Goal: Task Accomplishment & Management: Manage account settings

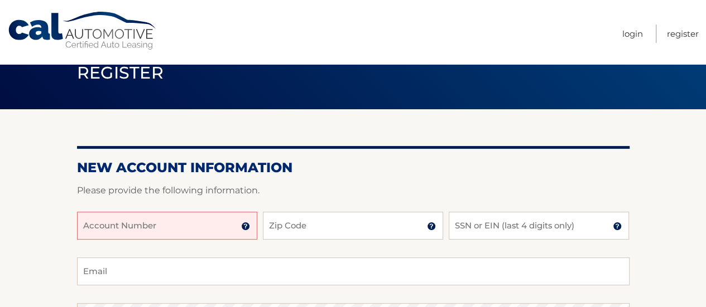
scroll to position [112, 0]
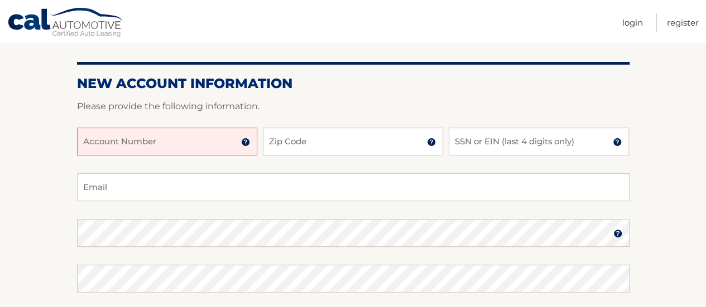
click at [179, 147] on input "Account Number" at bounding box center [167, 142] width 180 height 28
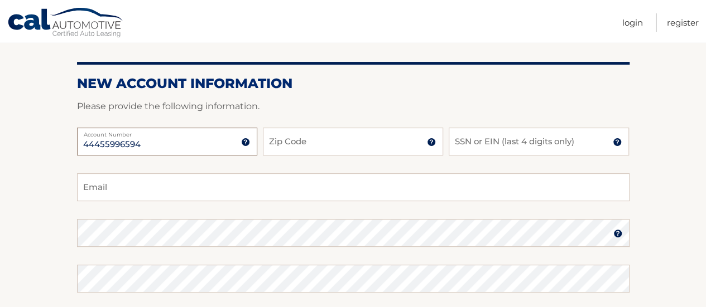
type input "44455996594"
click at [299, 143] on input "Zip Code" at bounding box center [353, 142] width 180 height 28
type input "10306"
click at [472, 155] on input "SSN or EIN (last 4 digits only)" at bounding box center [539, 142] width 180 height 28
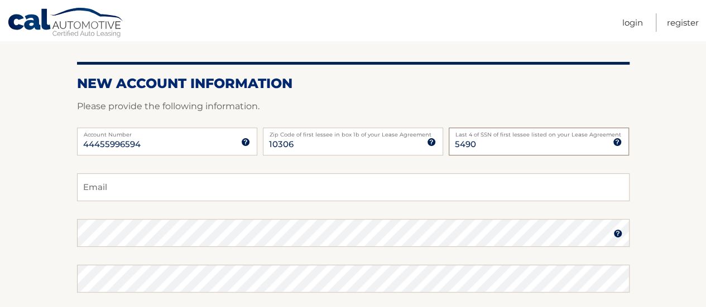
type input "5490"
click at [86, 181] on input "Email" at bounding box center [353, 188] width 552 height 28
type input "[EMAIL_ADDRESS][DOMAIN_NAME]"
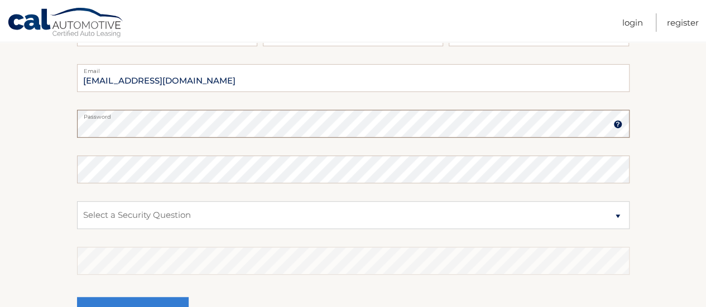
scroll to position [223, 0]
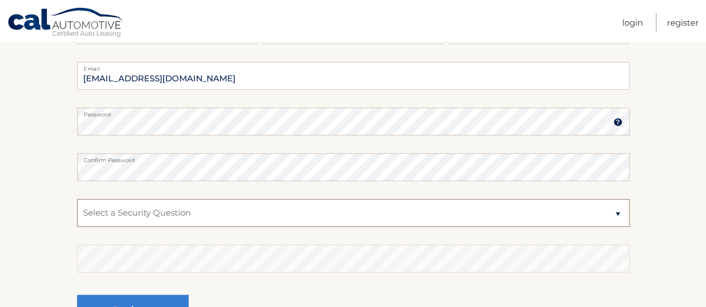
click at [613, 211] on select "Select a Security Question What was the name of your elementary school? What is…" at bounding box center [353, 213] width 552 height 28
select select "3"
click at [77, 199] on select "Select a Security Question What was the name of your elementary school? What is…" at bounding box center [353, 213] width 552 height 28
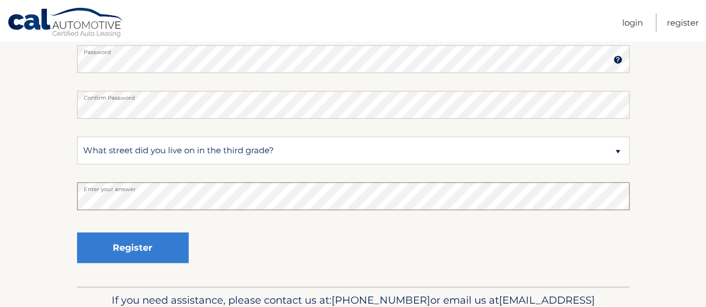
scroll to position [335, 0]
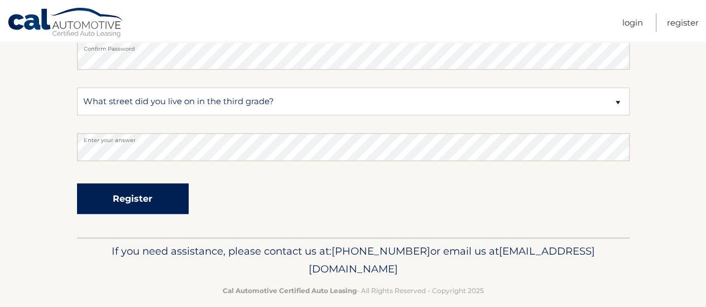
click at [131, 195] on button "Register" at bounding box center [133, 199] width 112 height 31
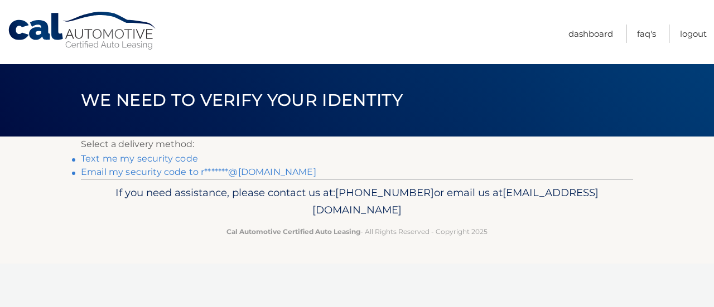
click at [132, 171] on link "Email my security code to r*******@gmail.com" at bounding box center [198, 172] width 235 height 11
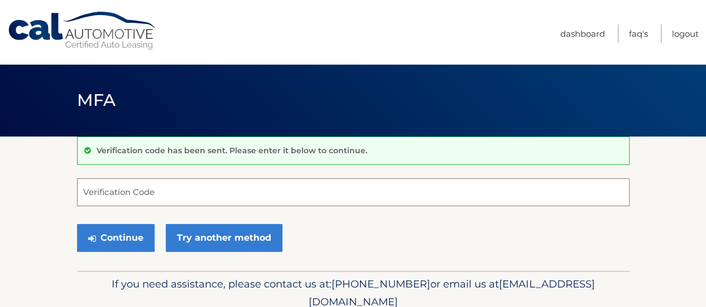
click at [97, 194] on input "Verification Code" at bounding box center [353, 193] width 552 height 28
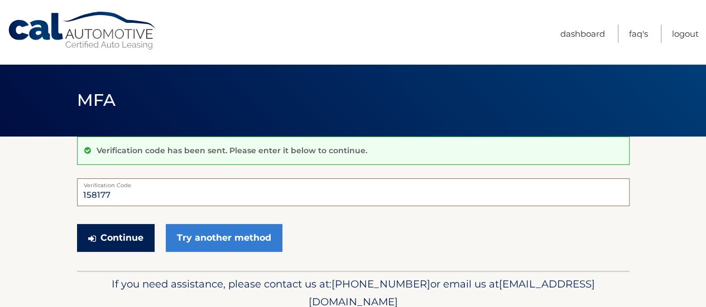
type input "158177"
click at [117, 237] on button "Continue" at bounding box center [116, 238] width 78 height 28
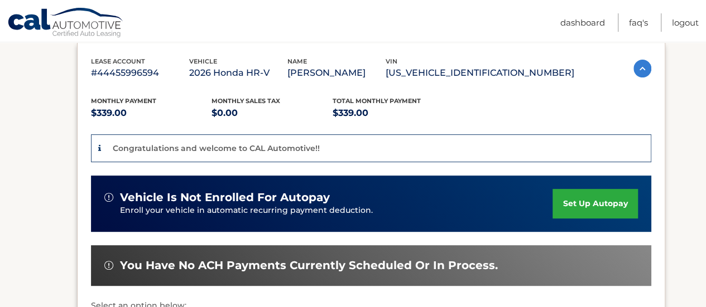
scroll to position [223, 0]
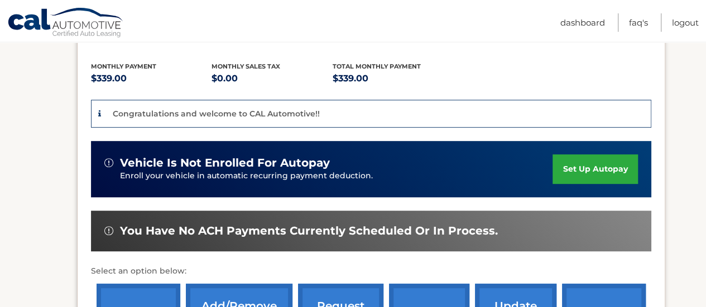
click at [600, 165] on link "set up autopay" at bounding box center [594, 170] width 85 height 30
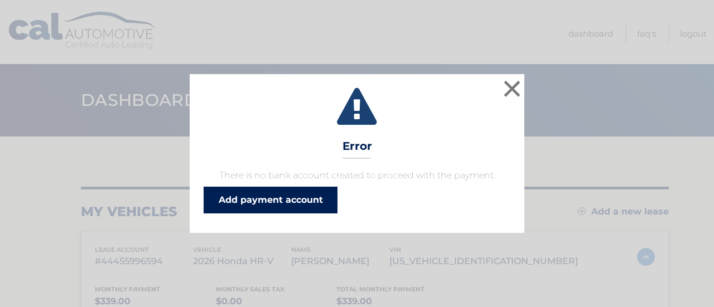
click at [281, 196] on link "Add payment account" at bounding box center [271, 200] width 134 height 27
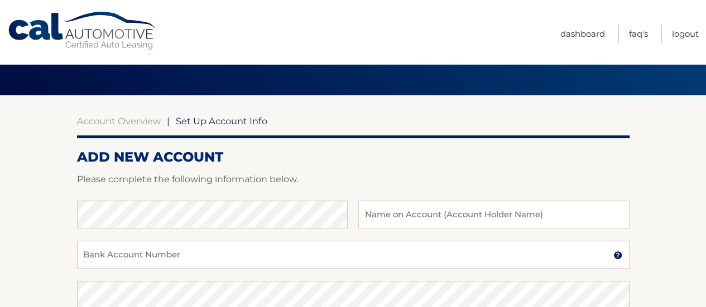
scroll to position [112, 0]
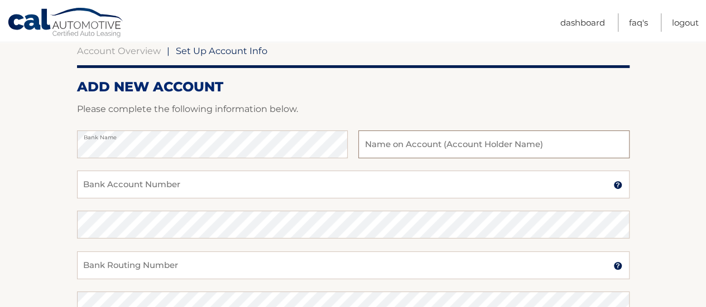
click at [376, 141] on input "text" at bounding box center [493, 145] width 271 height 28
type input "[PERSON_NAME]"
click at [95, 186] on input "Bank Account Number" at bounding box center [353, 185] width 552 height 28
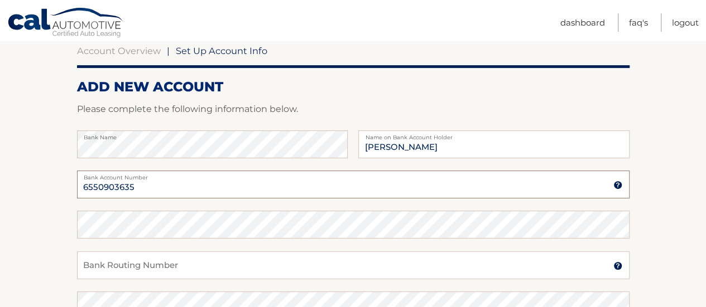
type input "6550903635"
click at [108, 266] on input "Bank Routing Number" at bounding box center [353, 266] width 552 height 28
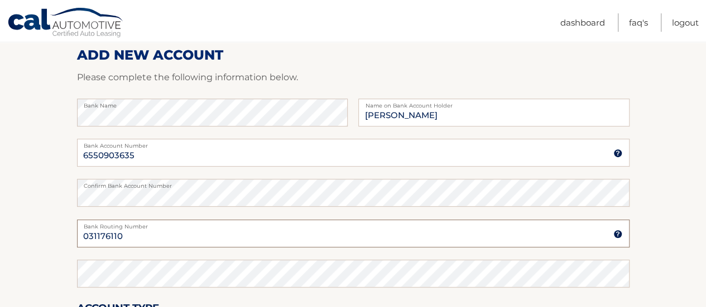
scroll to position [167, 0]
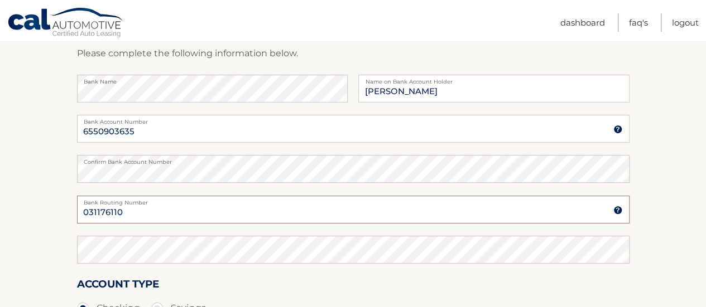
type input "031176110"
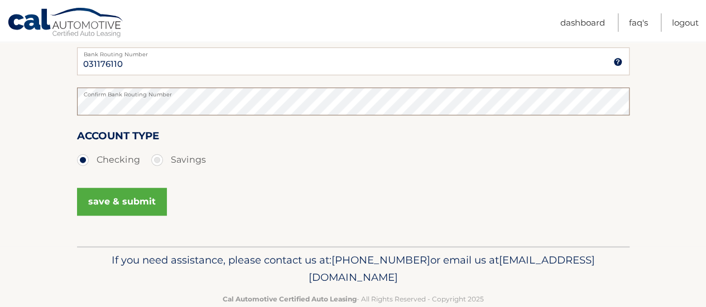
scroll to position [339, 0]
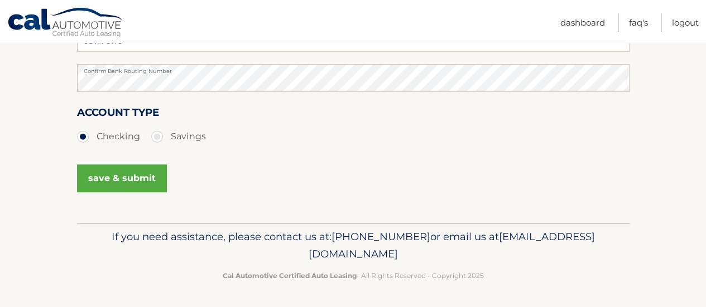
click at [120, 172] on button "save & submit" at bounding box center [122, 179] width 90 height 28
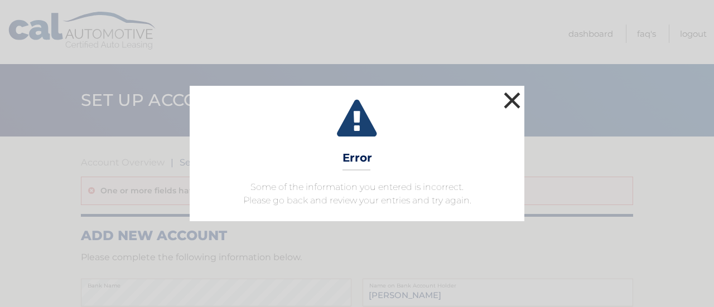
click at [518, 93] on button "×" at bounding box center [512, 100] width 22 height 22
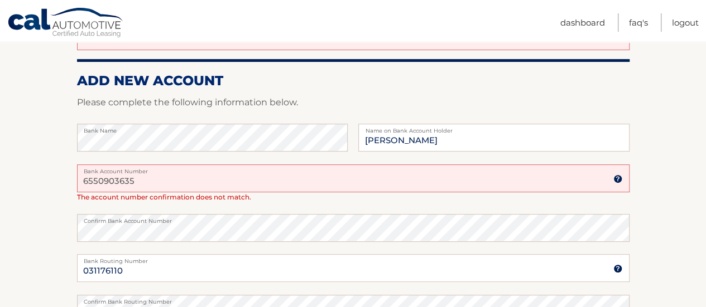
scroll to position [167, 0]
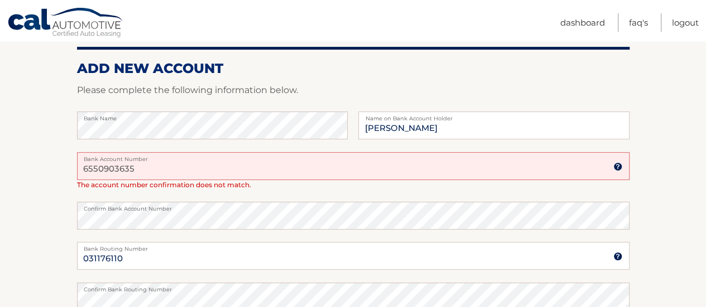
click at [104, 166] on input "6550903635" at bounding box center [353, 166] width 552 height 28
click at [110, 165] on input "655903635" at bounding box center [353, 166] width 552 height 28
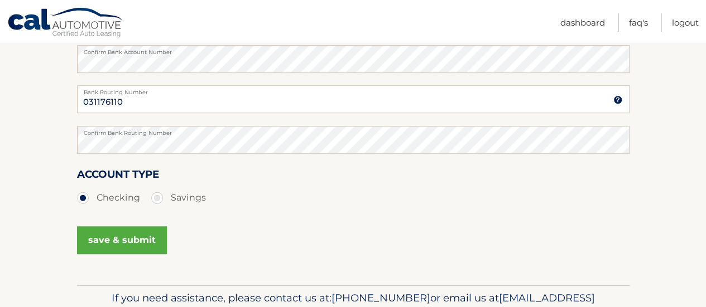
scroll to position [385, 0]
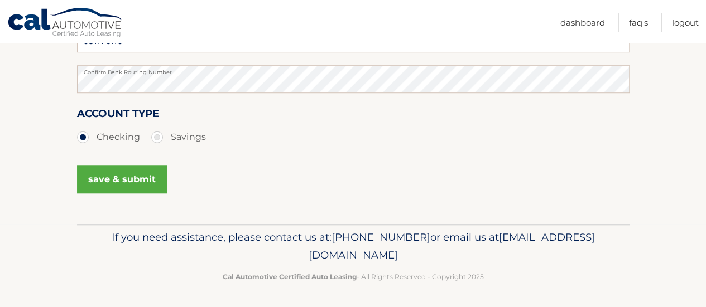
type input "6559093635"
click at [121, 179] on button "save & submit" at bounding box center [122, 180] width 90 height 28
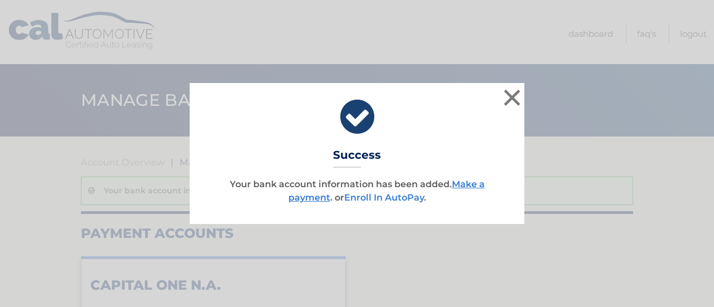
click at [381, 196] on link "Enroll In AutoPay" at bounding box center [384, 198] width 80 height 11
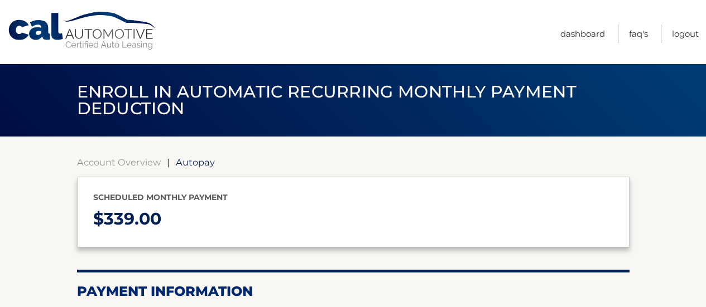
select select "ZGYzNzBiMmMtNWVkNi00MTBmLTlmYzctNjZlYzI2MWUzZDBh"
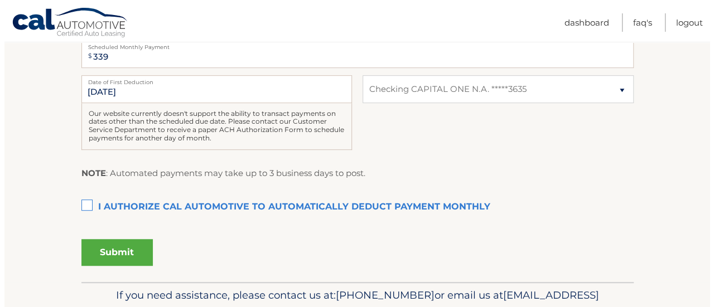
scroll to position [279, 0]
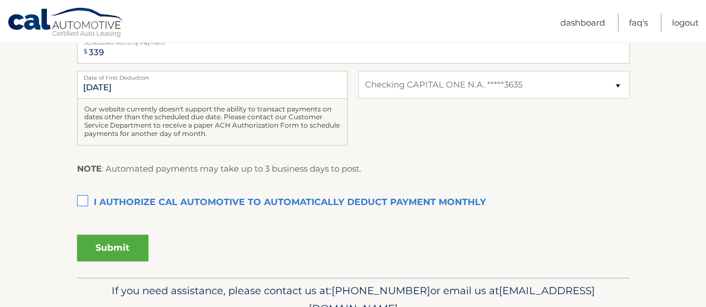
click at [79, 200] on label "I authorize cal automotive to automatically deduct payment monthly This checkbo…" at bounding box center [353, 203] width 552 height 22
click at [0, 0] on input "I authorize cal automotive to automatically deduct payment monthly This checkbo…" at bounding box center [0, 0] width 0 height 0
click at [117, 246] on button "Submit" at bounding box center [112, 248] width 71 height 27
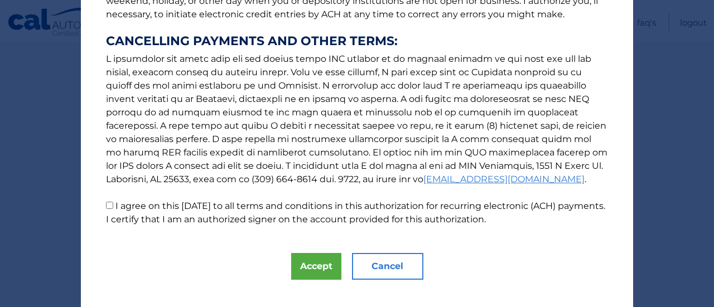
scroll to position [219, 0]
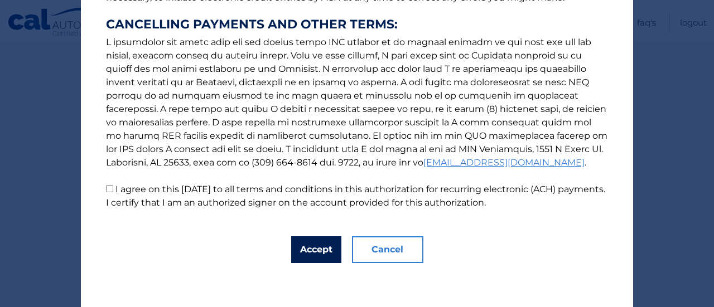
click at [304, 246] on button "Accept" at bounding box center [316, 250] width 50 height 27
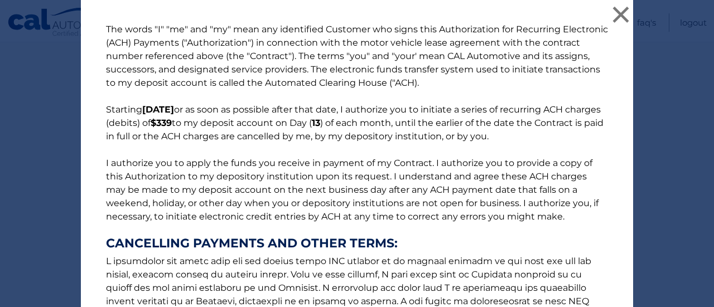
scroll to position [246, 0]
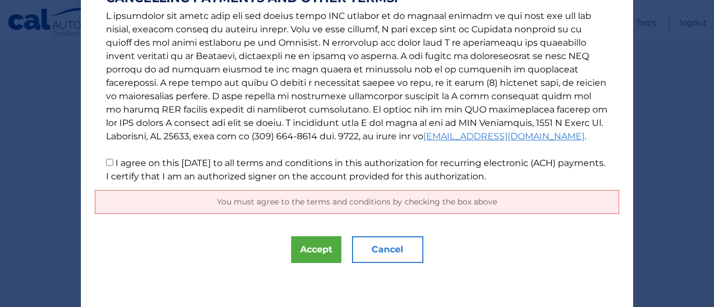
click at [106, 162] on input "I agree on this 09/01/2025 to all terms and conditions in this authorization fo…" at bounding box center [109, 162] width 7 height 7
checkbox input "true"
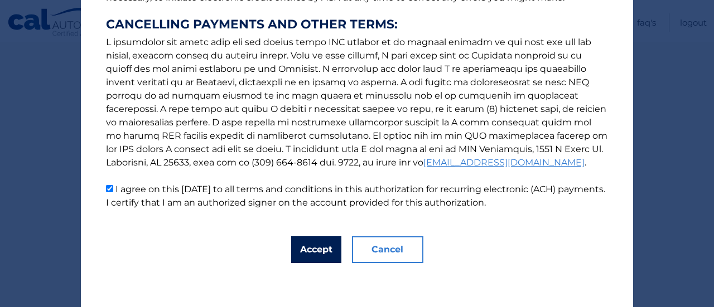
click at [315, 251] on button "Accept" at bounding box center [316, 250] width 50 height 27
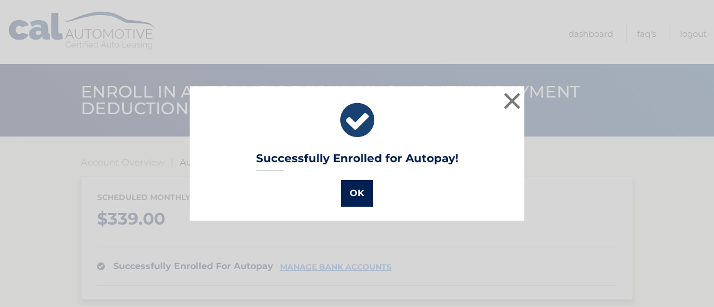
click at [349, 191] on button "OK" at bounding box center [357, 193] width 32 height 27
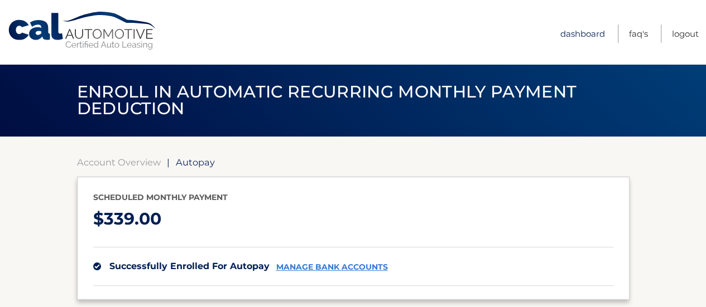
click at [585, 33] on link "Dashboard" at bounding box center [582, 34] width 45 height 18
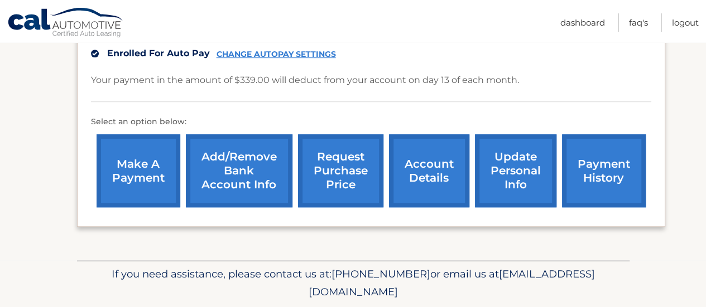
scroll to position [335, 0]
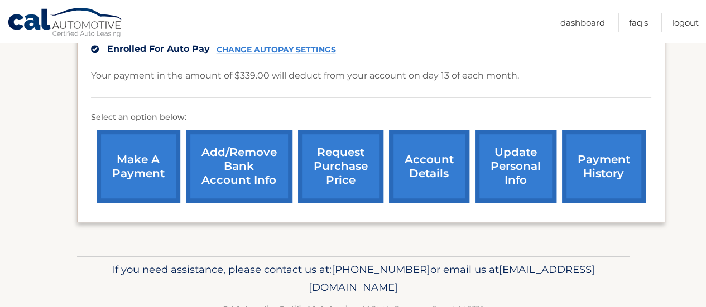
click at [504, 157] on link "update personal info" at bounding box center [515, 166] width 81 height 73
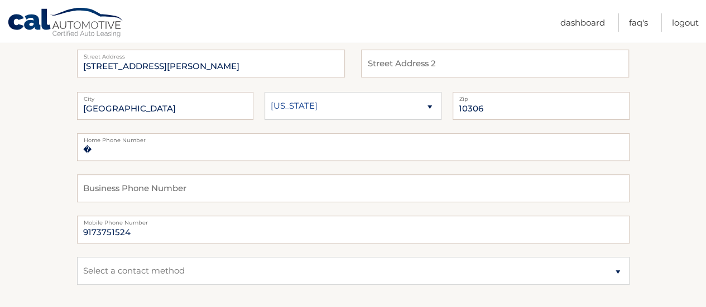
scroll to position [167, 0]
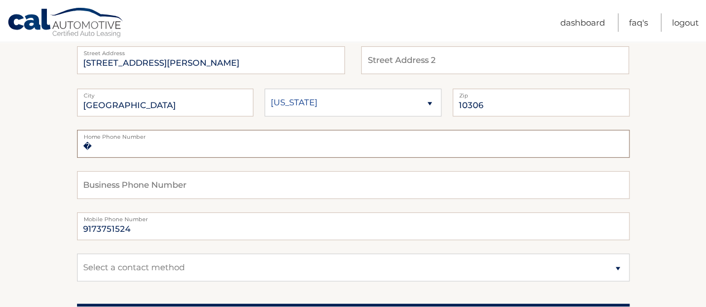
click at [102, 149] on input "�" at bounding box center [353, 144] width 552 height 28
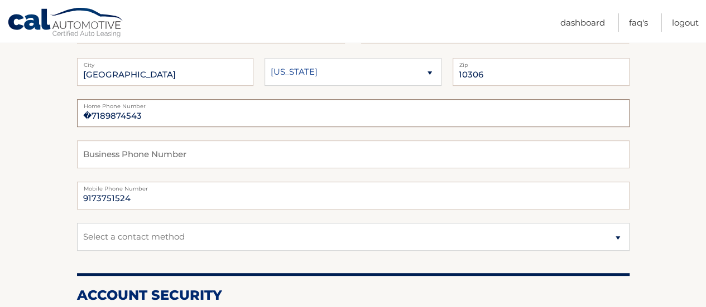
scroll to position [223, 0]
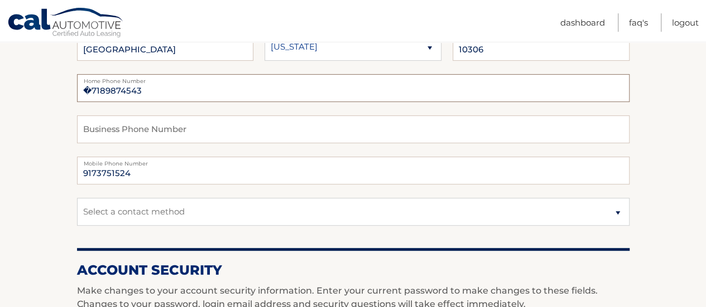
type input "�7189874543"
click at [616, 207] on select "Select a contact method Mobile Home" at bounding box center [353, 212] width 552 height 28
select select "1"
click at [77, 198] on select "Select a contact method Mobile Home" at bounding box center [353, 212] width 552 height 28
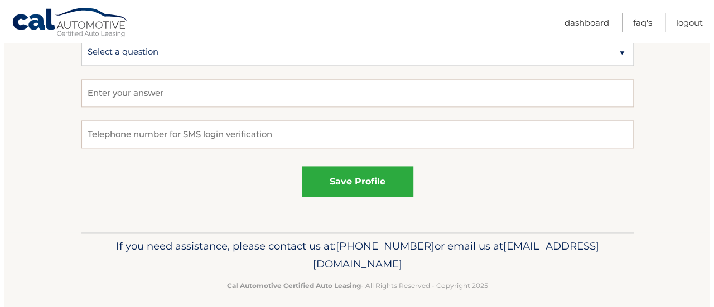
scroll to position [725, 0]
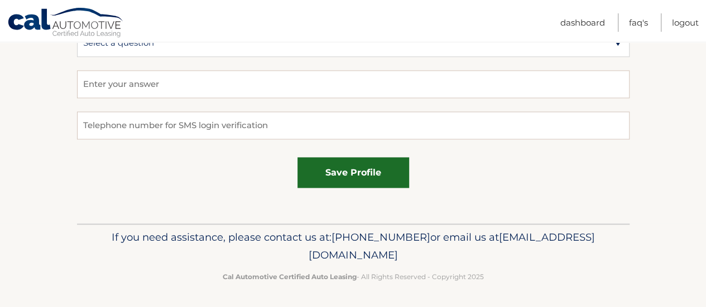
click at [338, 167] on button "save profile" at bounding box center [353, 172] width 112 height 31
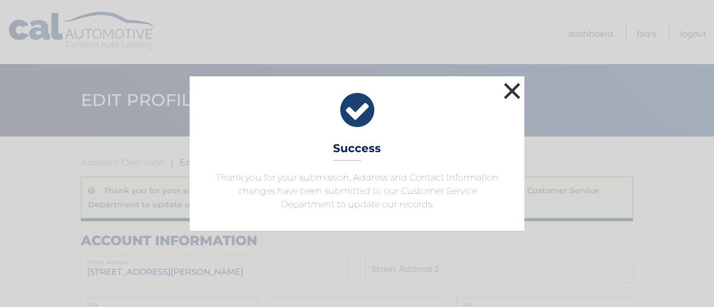
click at [513, 90] on button "×" at bounding box center [512, 91] width 22 height 22
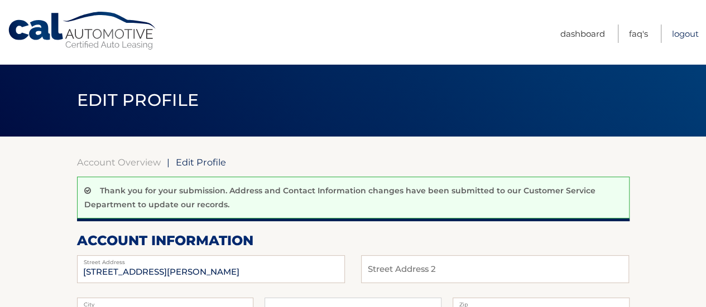
click at [680, 32] on link "Logout" at bounding box center [685, 34] width 27 height 18
